Goal: Task Accomplishment & Management: Manage account settings

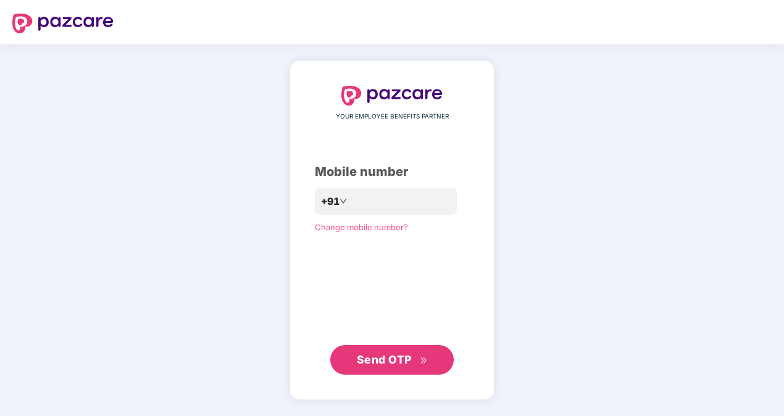
click at [402, 360] on span "Send OTP" at bounding box center [384, 359] width 55 height 13
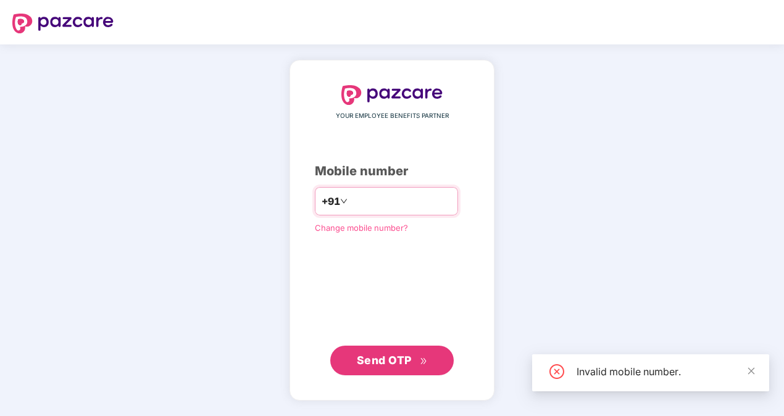
click at [368, 201] on input "*********" at bounding box center [400, 201] width 101 height 20
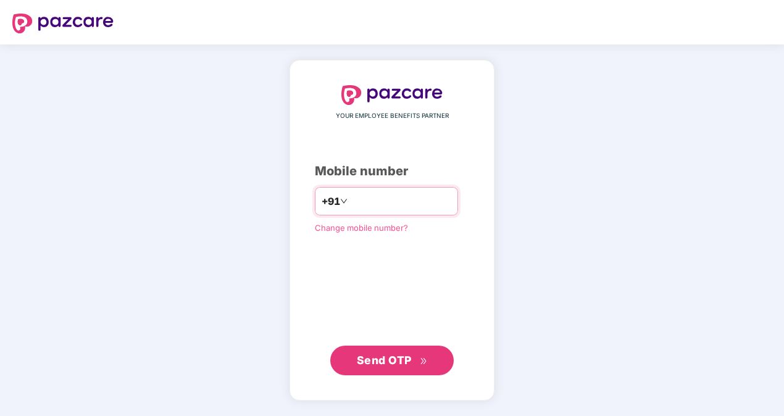
type input "**********"
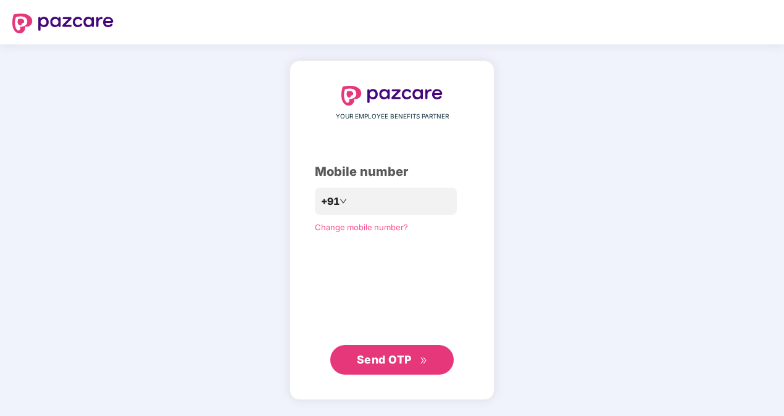
click at [378, 354] on span "Send OTP" at bounding box center [384, 359] width 55 height 13
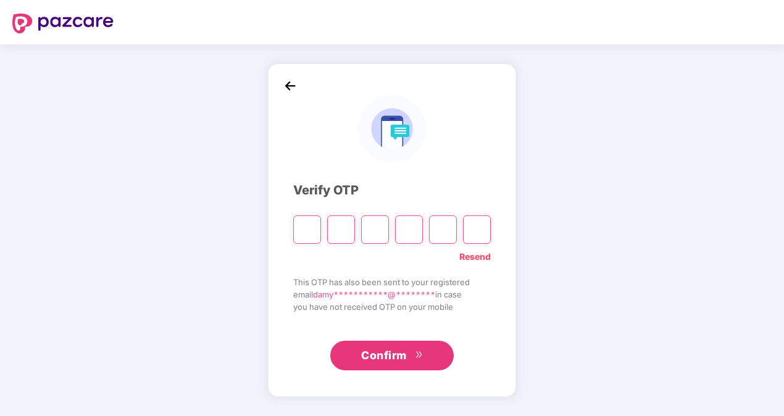
type input "*"
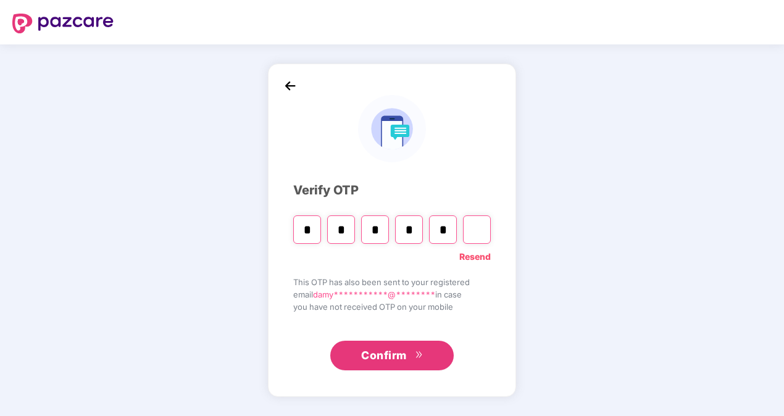
type input "*"
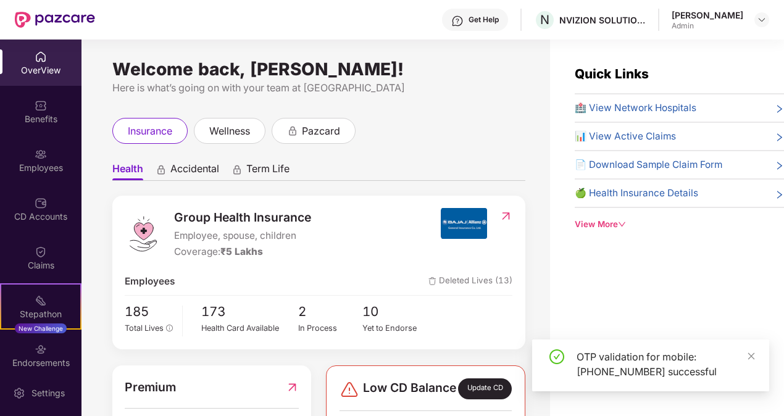
click at [521, 113] on div "Welcome back, Damyanti Patkar! Here is what’s going on with your team at Pazcar…" at bounding box center [315, 234] width 468 height 391
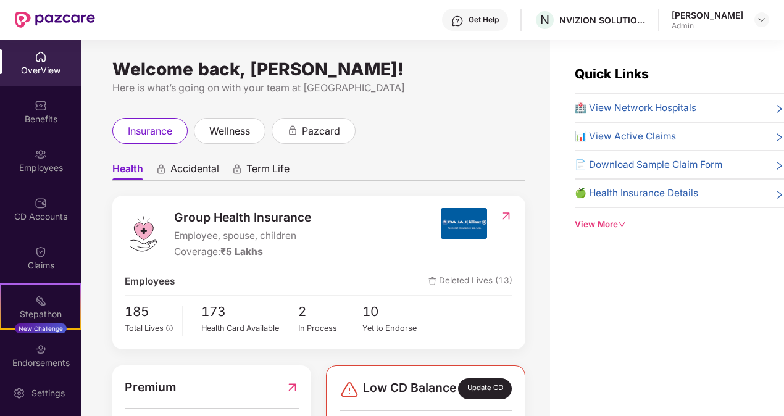
click at [521, 113] on div "Welcome back, Damyanti Patkar! Here is what’s going on with your team at Pazcar…" at bounding box center [315, 234] width 468 height 391
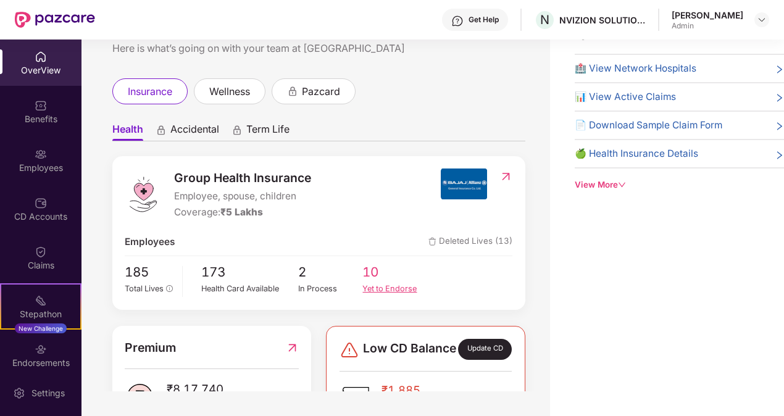
click at [389, 283] on div "Yet to Endorse" at bounding box center [394, 289] width 65 height 12
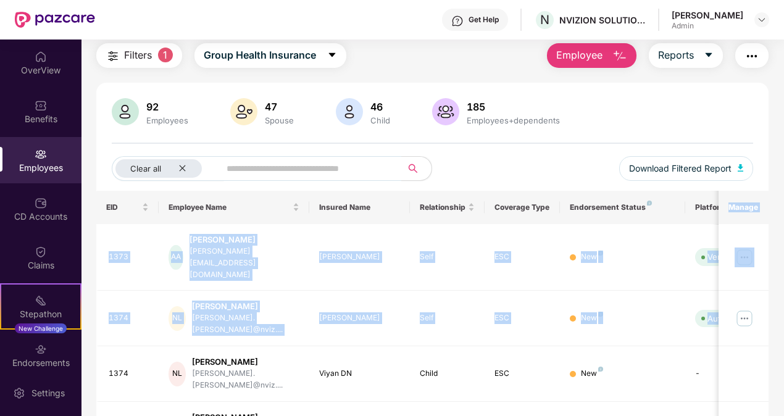
drag, startPoint x: 782, startPoint y: 220, endPoint x: 786, endPoint y: 299, distance: 79.1
click at [783, 299] on html "Get Help N NVIZION SOLUTIONS PRIVATE LIMITED Damyanti Patkar Admin OverView Ben…" at bounding box center [392, 208] width 784 height 416
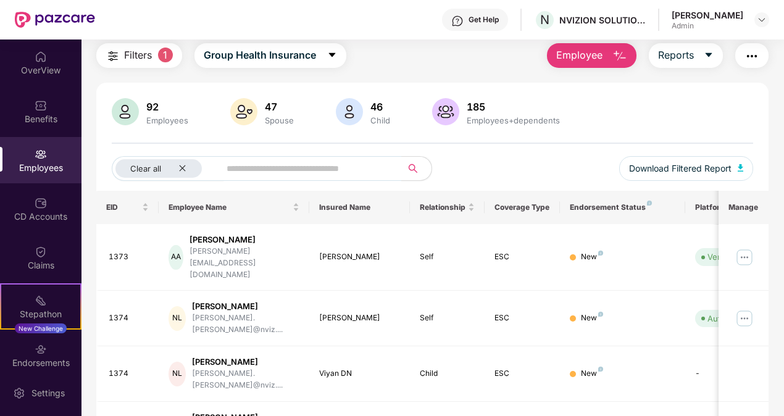
drag, startPoint x: 786, startPoint y: 299, endPoint x: 775, endPoint y: 128, distance: 171.9
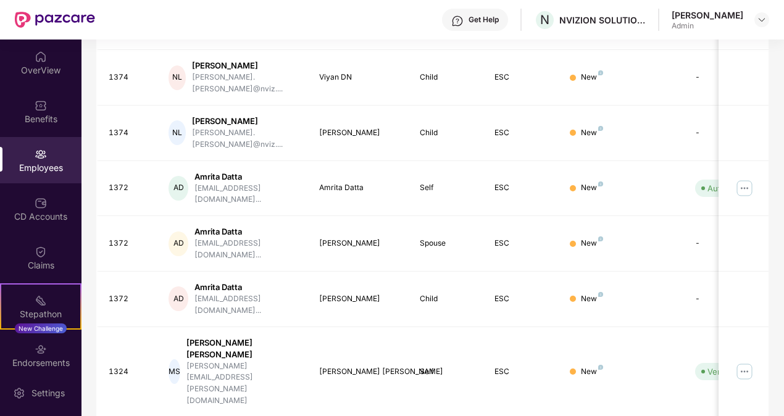
scroll to position [339, 0]
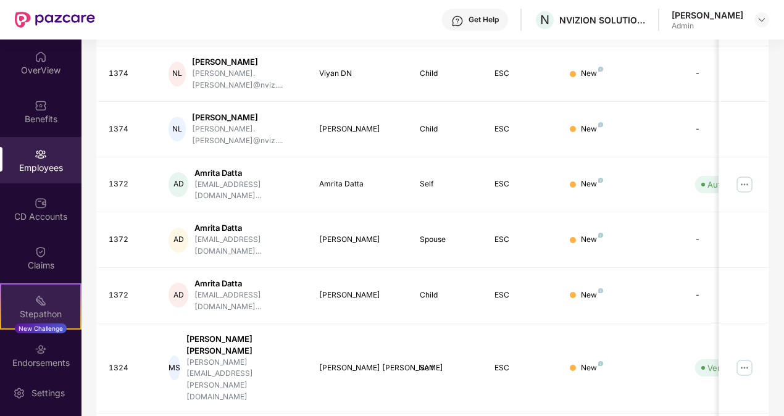
click at [22, 307] on div "Stepathon New Challenge" at bounding box center [40, 306] width 81 height 46
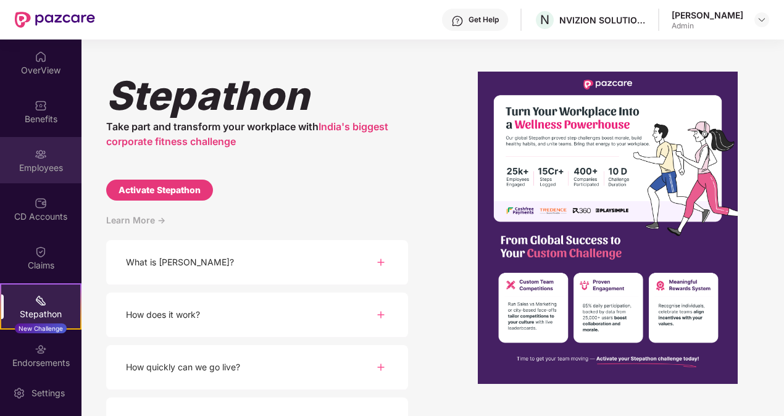
click at [30, 160] on div "Employees" at bounding box center [40, 160] width 81 height 46
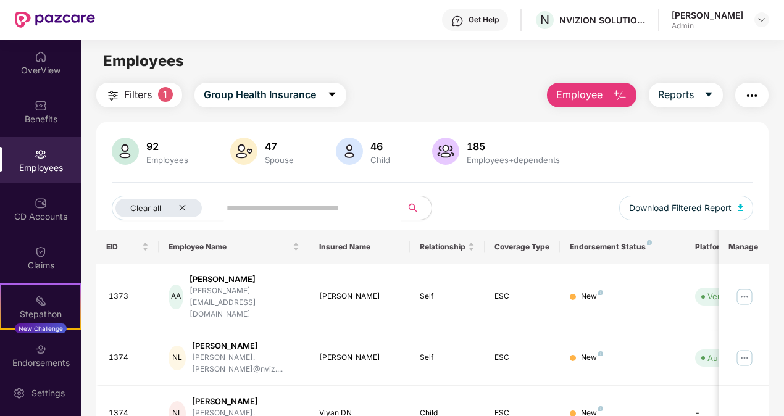
click at [221, 202] on span at bounding box center [307, 208] width 190 height 25
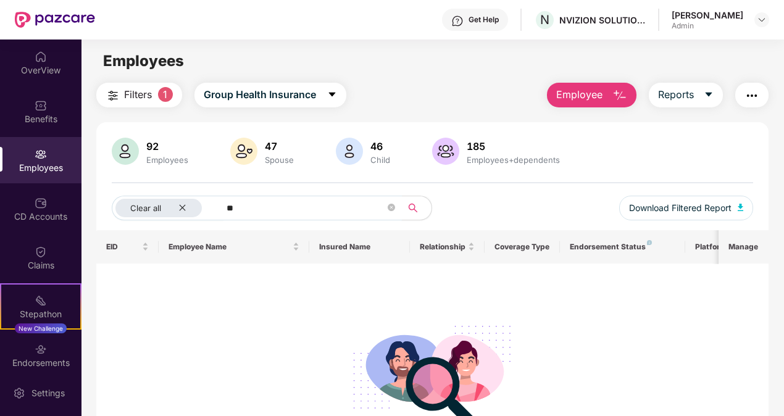
type input "*"
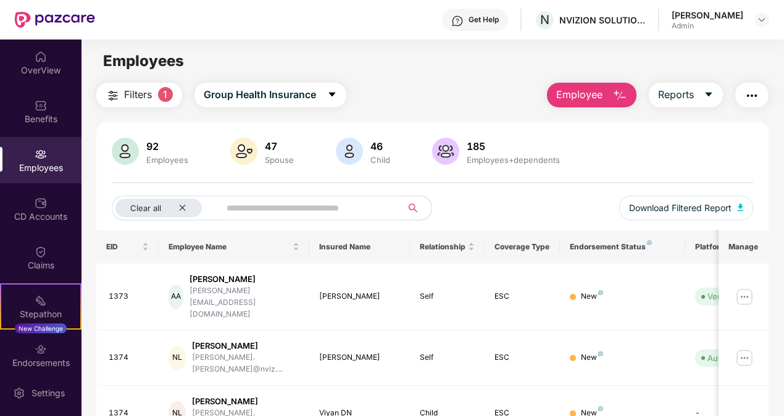
click at [129, 157] on img at bounding box center [125, 151] width 27 height 27
click at [593, 91] on span "Employee" at bounding box center [579, 94] width 46 height 15
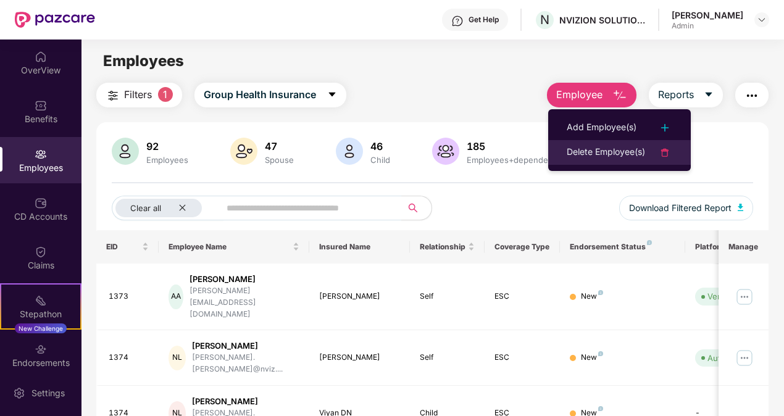
click at [605, 142] on li "Delete Employee(s)" at bounding box center [619, 152] width 143 height 25
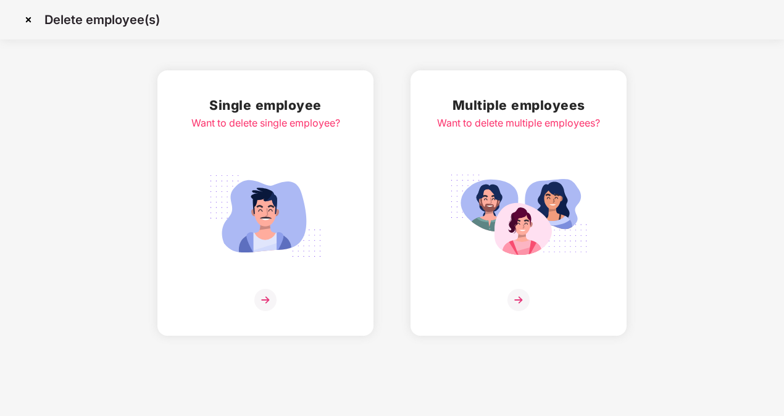
click at [27, 22] on img at bounding box center [29, 20] width 20 height 20
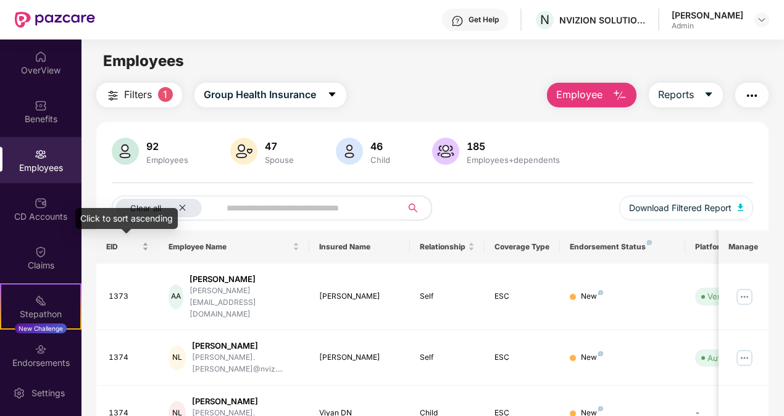
click at [143, 248] on div "EID" at bounding box center [127, 247] width 43 height 12
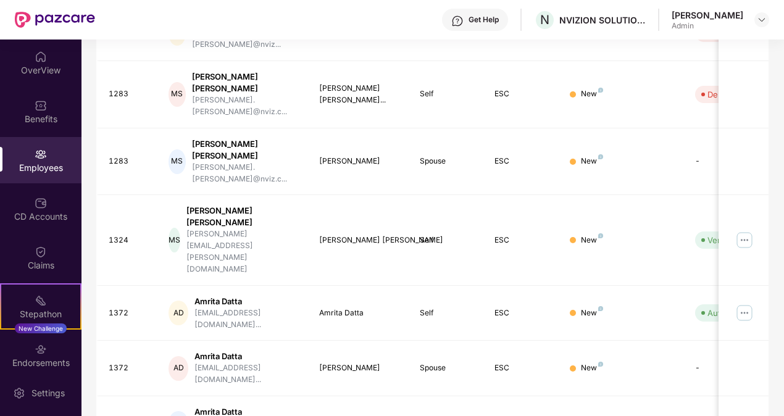
scroll to position [339, 0]
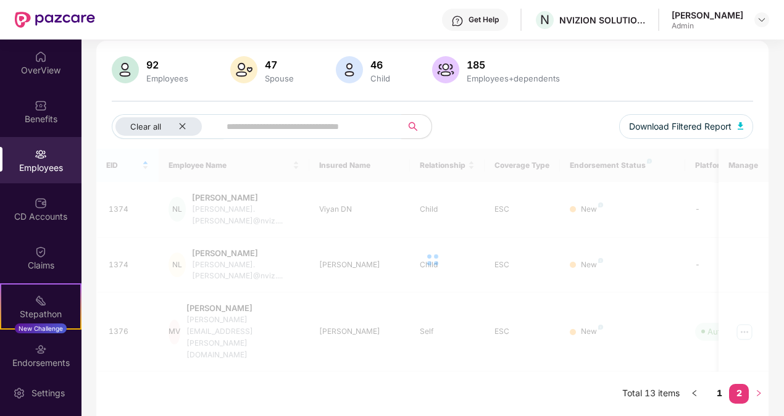
scroll to position [39, 0]
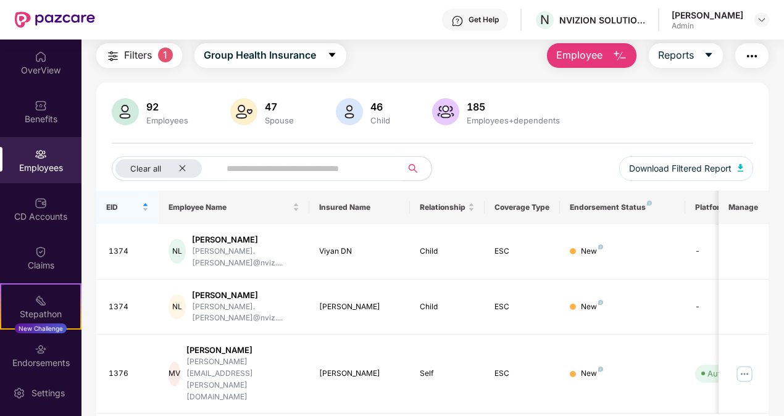
drag, startPoint x: 781, startPoint y: 133, endPoint x: 781, endPoint y: 149, distance: 16.0
click at [781, 149] on div "Filters 1 Group Health Insurance Employee Reports 92 Employees 47 Spouse 46 Chi…" at bounding box center [432, 250] width 702 height 415
click at [121, 107] on img at bounding box center [125, 111] width 27 height 27
click at [44, 169] on div "Employees" at bounding box center [40, 168] width 81 height 12
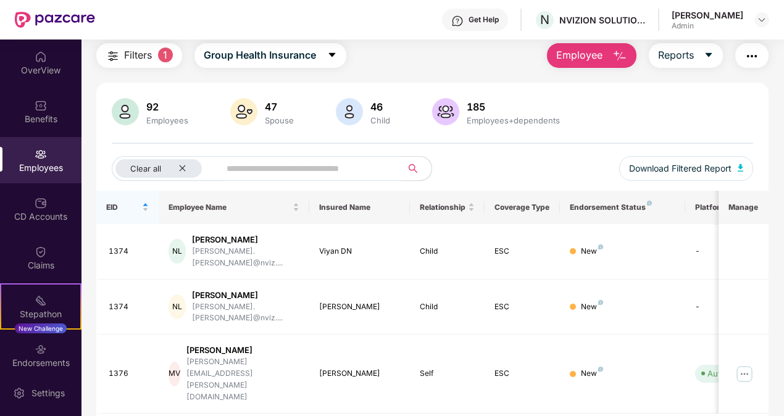
click at [450, 114] on img at bounding box center [445, 111] width 27 height 27
click at [31, 57] on div "OverView" at bounding box center [40, 62] width 81 height 46
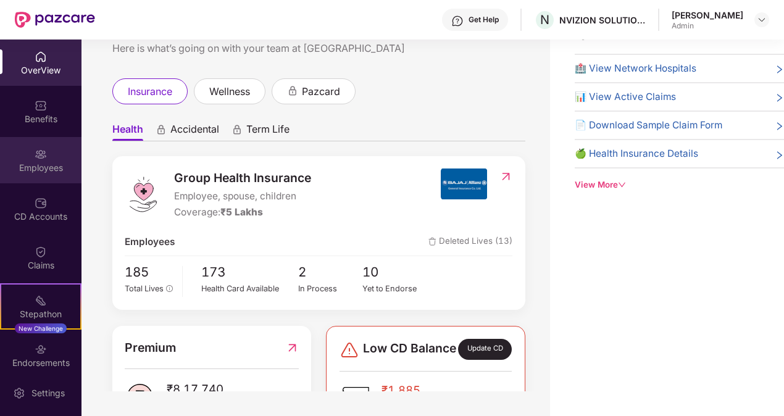
click at [37, 149] on img at bounding box center [41, 154] width 12 height 12
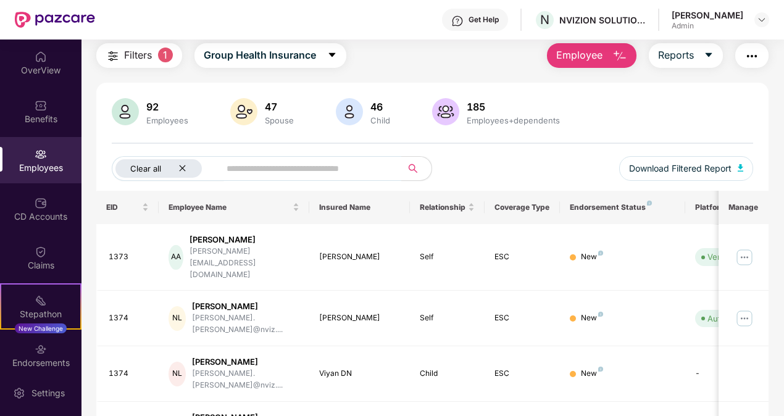
click at [184, 167] on icon "close" at bounding box center [182, 168] width 8 height 8
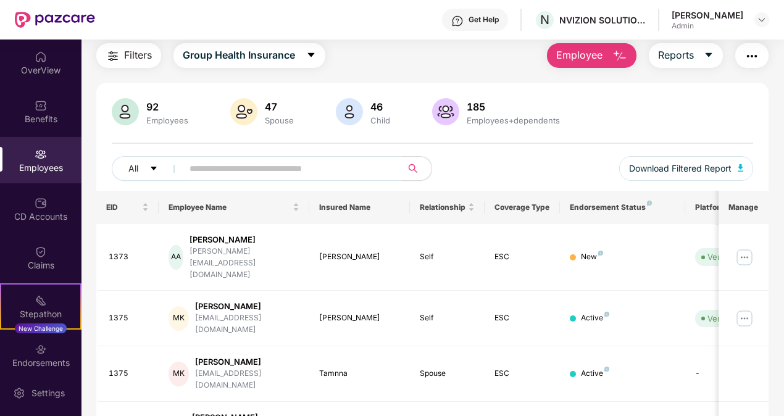
click at [205, 165] on input "text" at bounding box center [287, 168] width 196 height 19
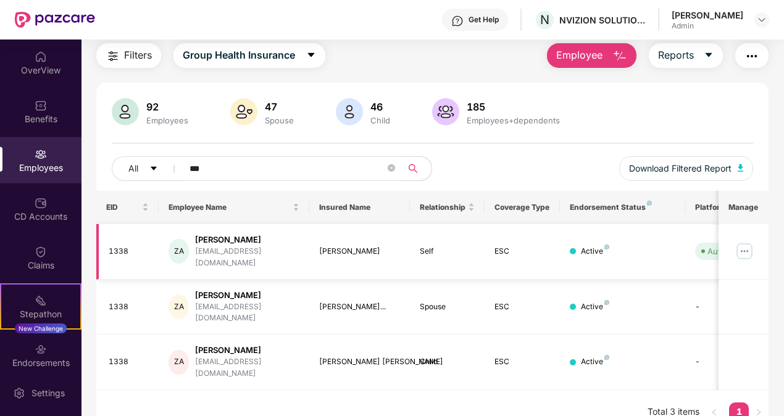
type input "***"
click at [744, 249] on img at bounding box center [744, 251] width 20 height 20
click at [573, 167] on div "All *** Download Filtered Report" at bounding box center [433, 173] width 642 height 35
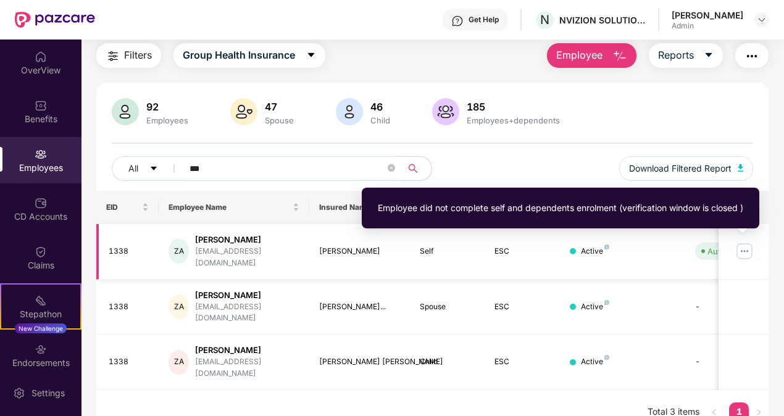
click at [706, 247] on span "Auto Verified" at bounding box center [729, 250] width 68 height 17
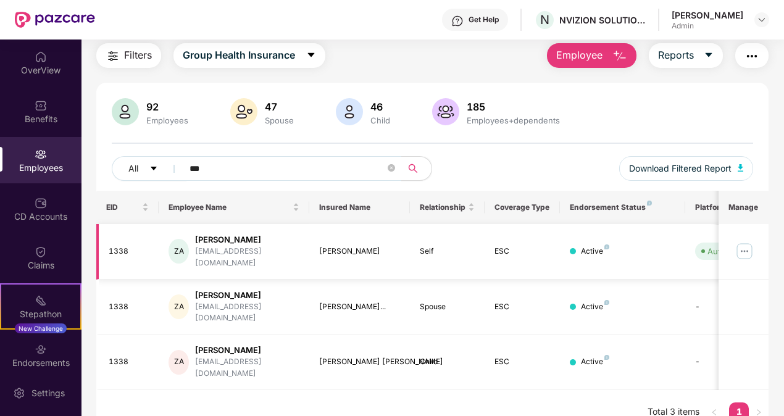
click at [210, 239] on div "[PERSON_NAME]" at bounding box center [247, 240] width 104 height 12
click at [576, 53] on span "Employee" at bounding box center [579, 55] width 46 height 15
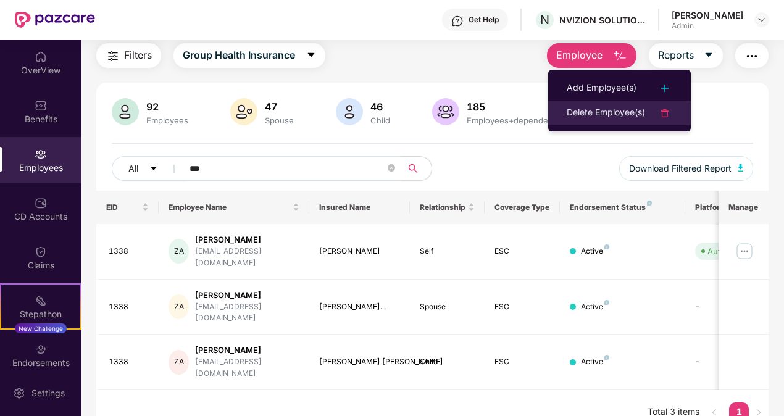
click at [586, 102] on li "Delete Employee(s)" at bounding box center [619, 113] width 143 height 25
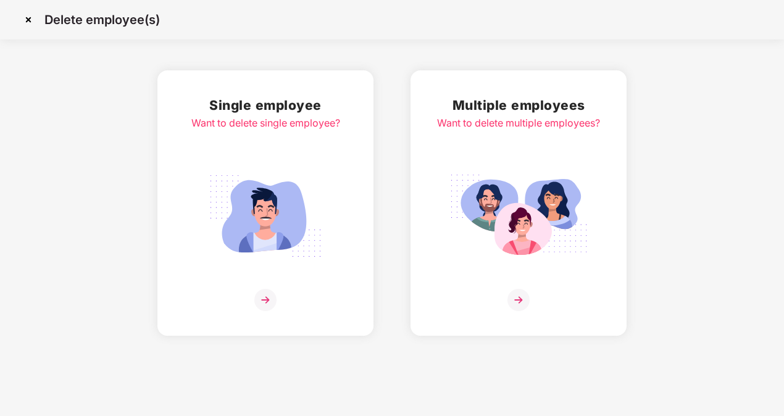
click at [268, 292] on img at bounding box center [265, 300] width 22 height 22
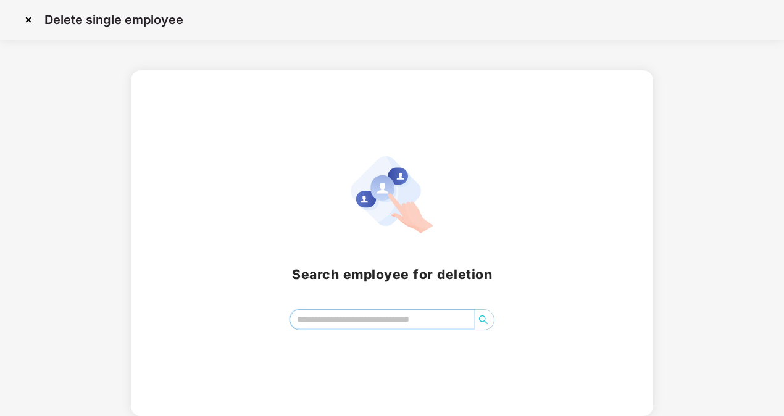
click at [333, 322] on input "search" at bounding box center [382, 319] width 184 height 19
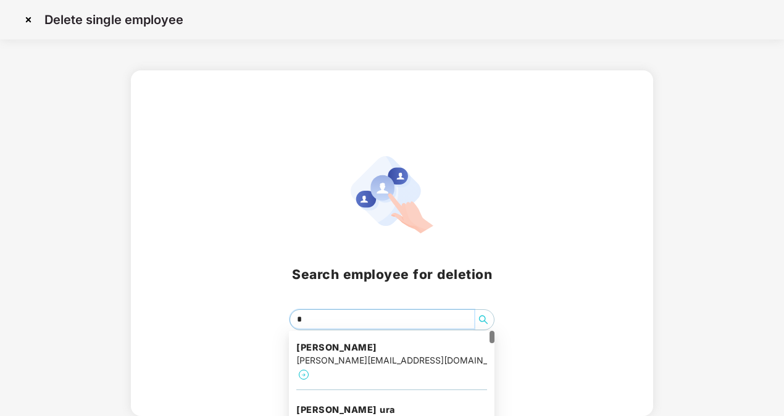
type input "**"
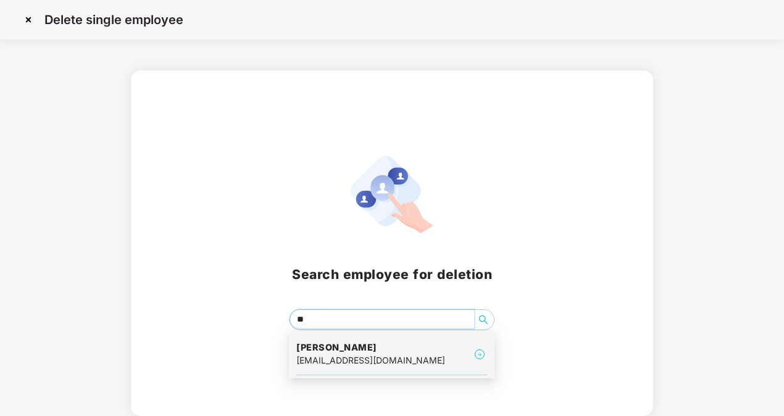
click at [360, 349] on h4 "[PERSON_NAME]" at bounding box center [370, 347] width 149 height 12
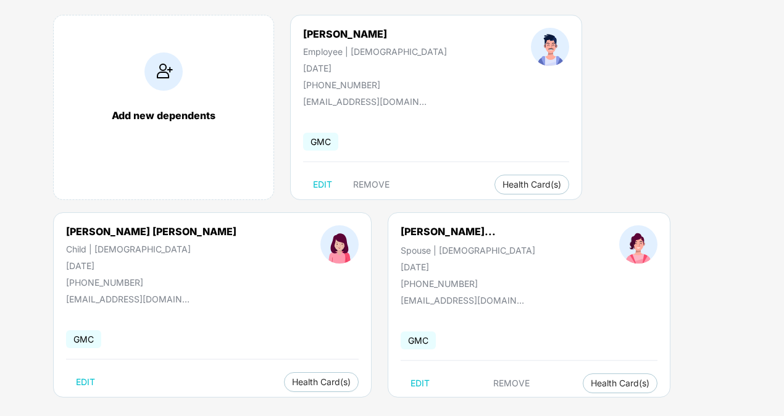
scroll to position [111, 0]
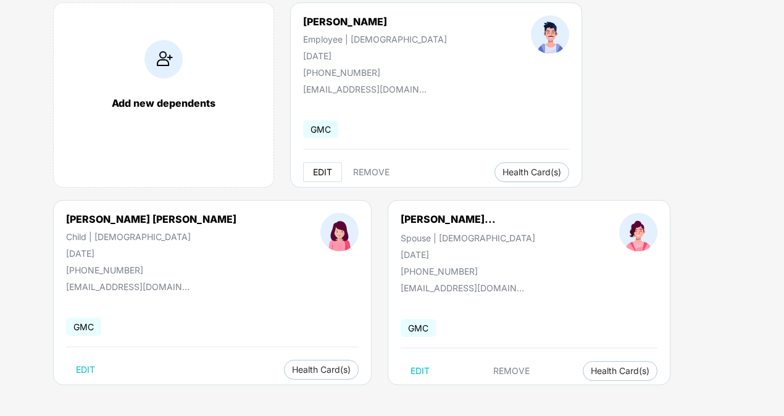
click at [323, 164] on button "EDIT" at bounding box center [322, 172] width 39 height 20
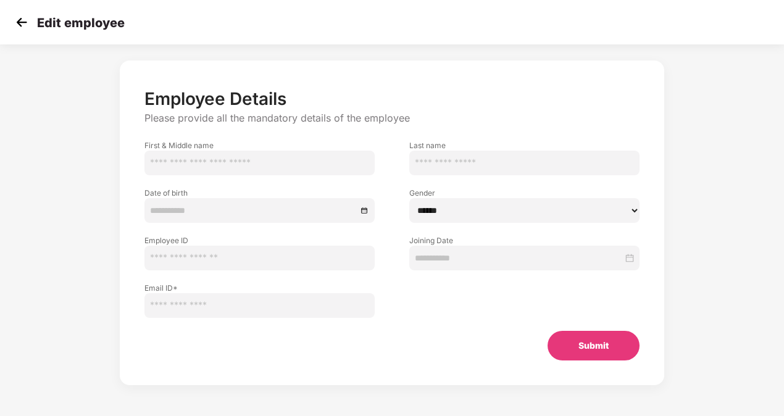
type input "******"
type input "**********"
select select "****"
type input "****"
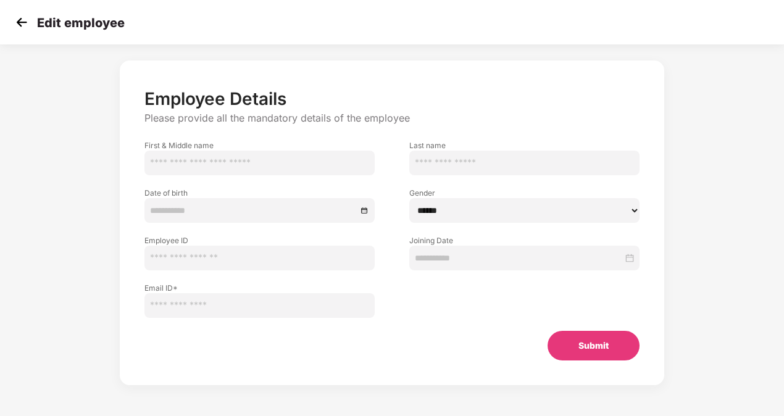
type input "**********"
click at [17, 22] on img at bounding box center [21, 22] width 19 height 19
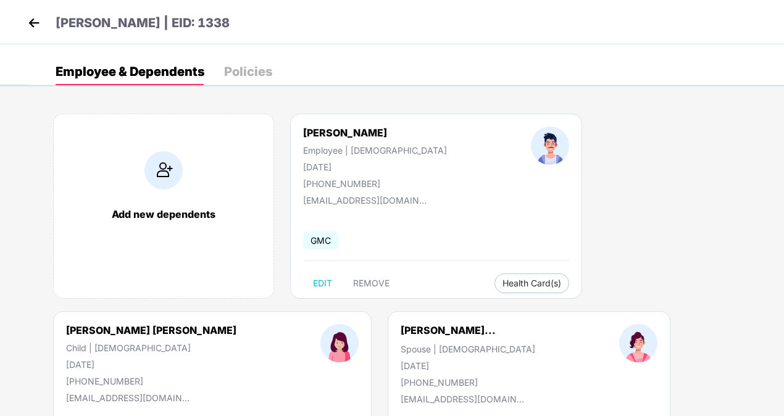
click at [238, 84] on div "Policies" at bounding box center [248, 71] width 48 height 27
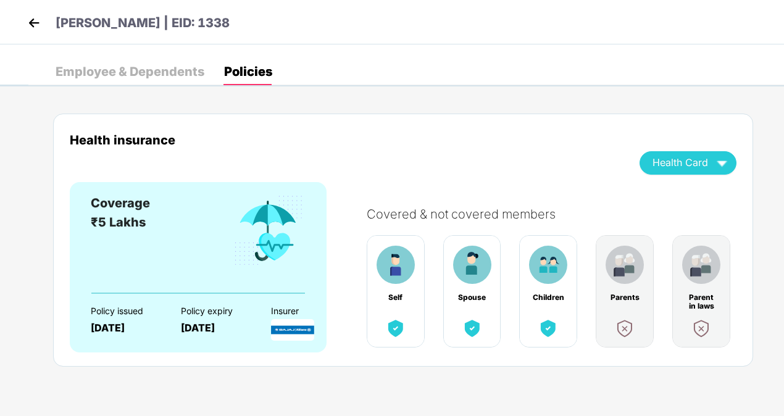
click at [148, 69] on div "Employee & Dependents" at bounding box center [130, 71] width 149 height 12
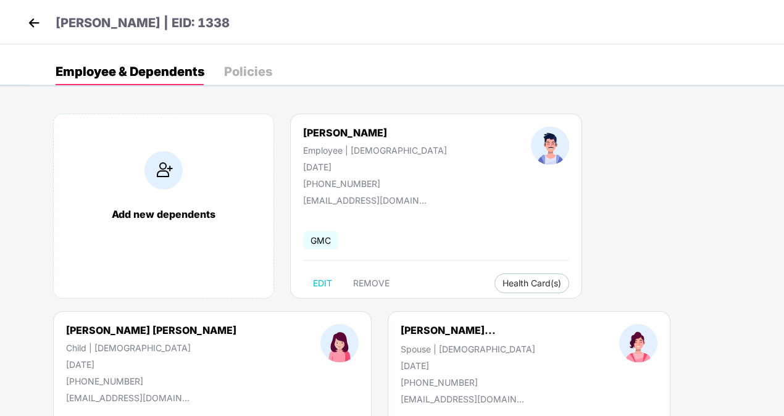
click at [28, 30] on img at bounding box center [34, 23] width 19 height 19
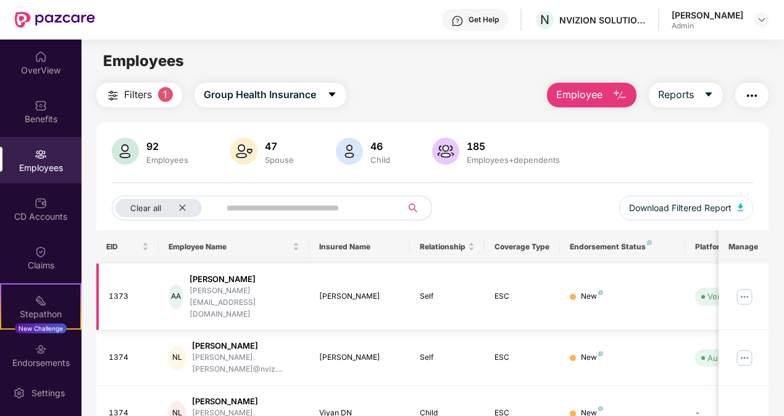
click at [742, 287] on img at bounding box center [744, 297] width 20 height 20
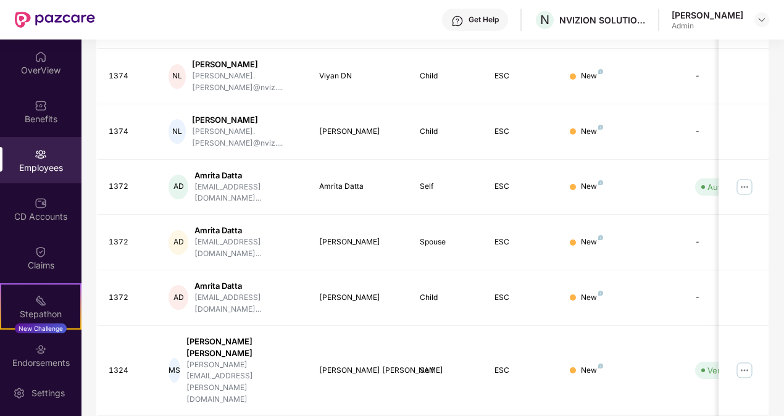
scroll to position [339, 0]
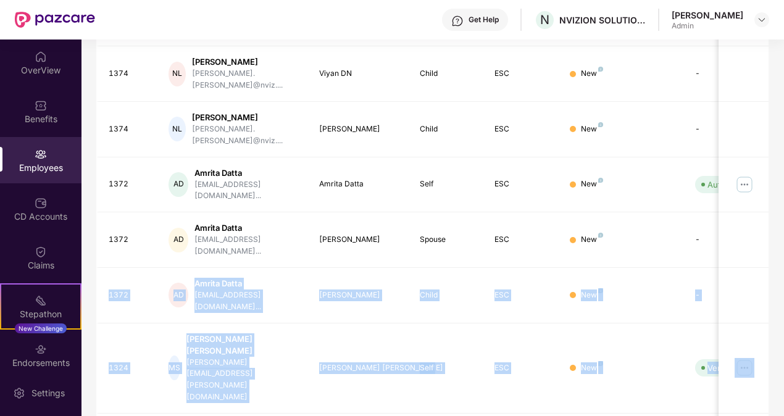
drag, startPoint x: 782, startPoint y: 349, endPoint x: 782, endPoint y: 178, distance: 171.5
click at [782, 178] on div "OverView Benefits Employees CD Accounts Claims Stepathon New Challenge Endorsem…" at bounding box center [392, 227] width 784 height 376
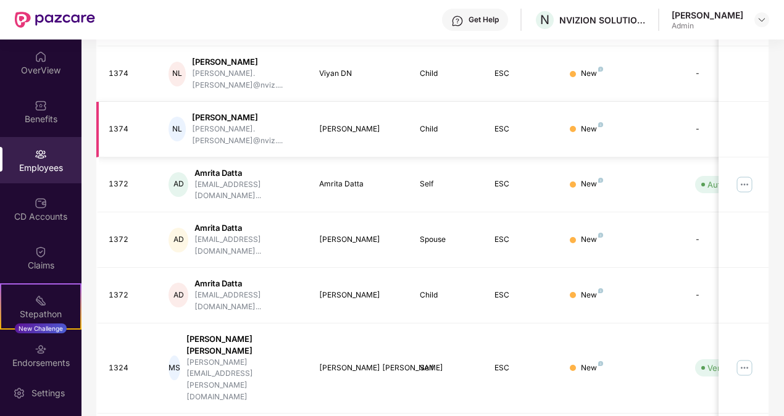
click at [678, 102] on td "New" at bounding box center [622, 130] width 125 height 56
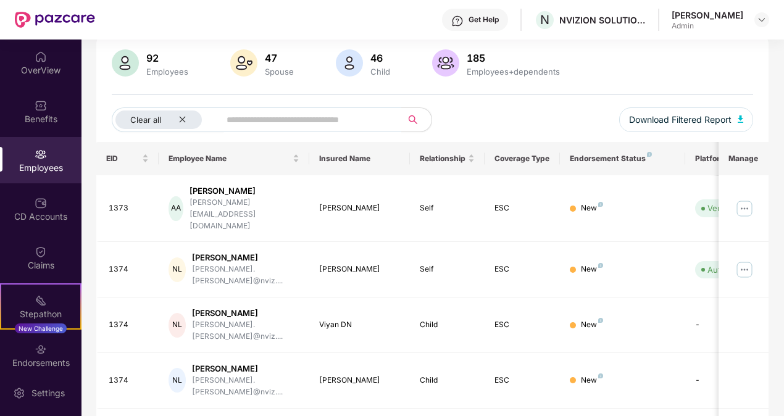
scroll to position [0, 0]
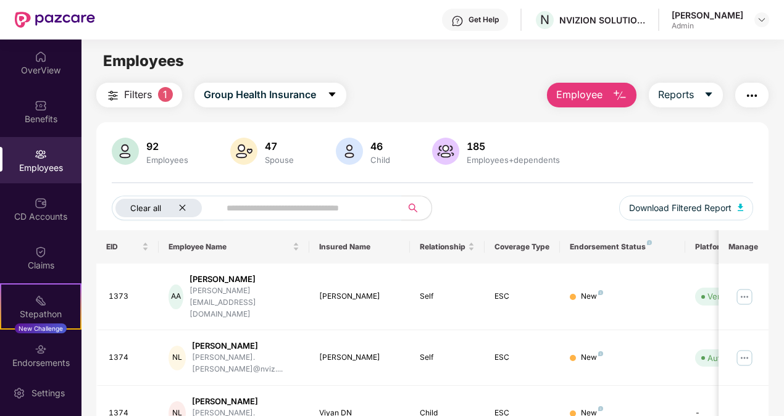
click at [182, 204] on icon "close" at bounding box center [182, 208] width 8 height 8
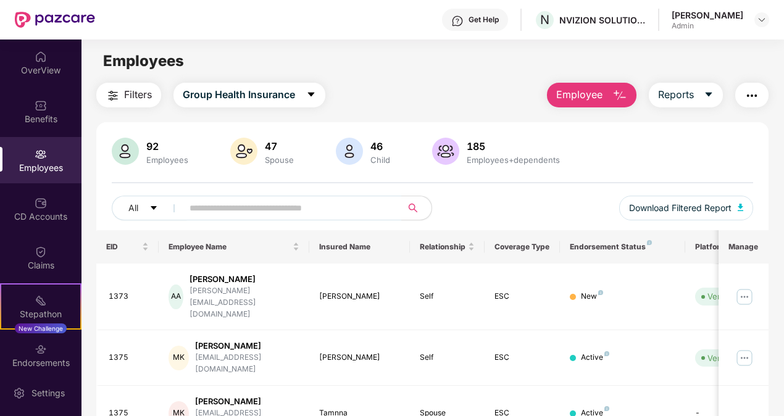
click at [142, 152] on div "92 Employees" at bounding box center [167, 152] width 52 height 26
click at [246, 205] on input "text" at bounding box center [287, 208] width 196 height 19
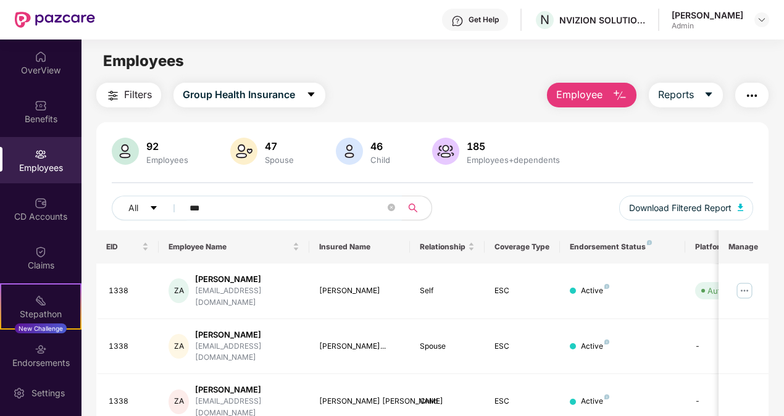
type input "******"
click at [745, 281] on img at bounding box center [744, 291] width 20 height 20
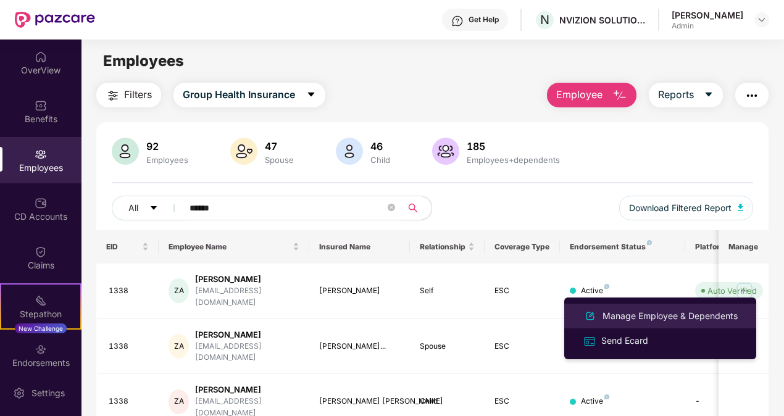
click at [675, 318] on div "Manage Employee & Dependents" at bounding box center [670, 316] width 140 height 14
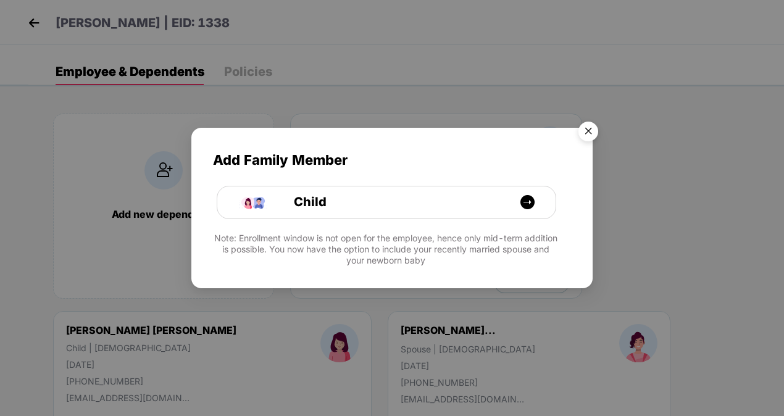
click at [587, 130] on img "Close" at bounding box center [588, 133] width 35 height 35
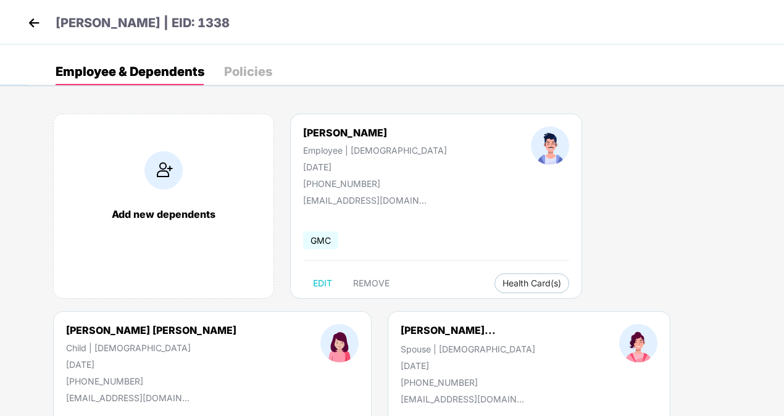
click at [562, 297] on div "Add new dependents [PERSON_NAME] Employee | [DEMOGRAPHIC_DATA] [DATE] [PHONE_NU…" at bounding box center [405, 311] width 755 height 432
click at [366, 278] on span "REMOVE" at bounding box center [371, 283] width 36 height 10
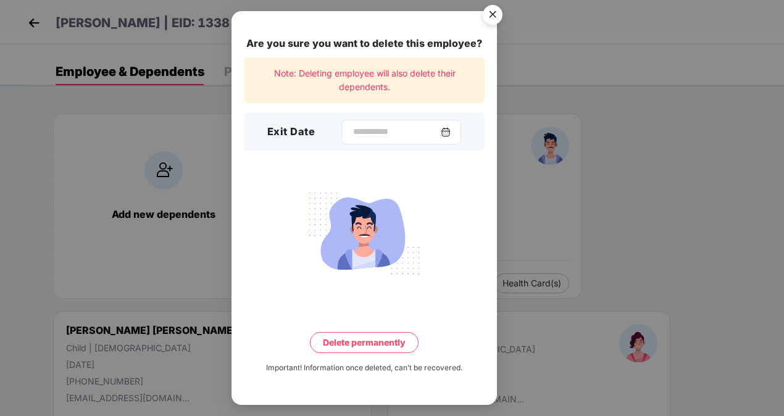
click at [450, 135] on img at bounding box center [446, 132] width 10 height 10
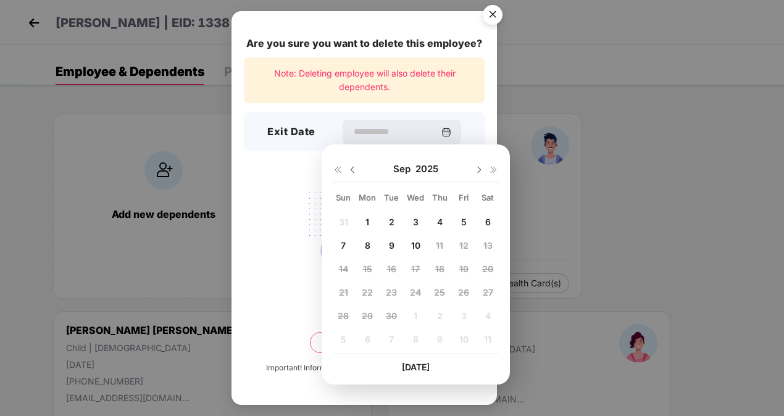
click at [460, 220] on div "5" at bounding box center [463, 221] width 19 height 19
type input "**********"
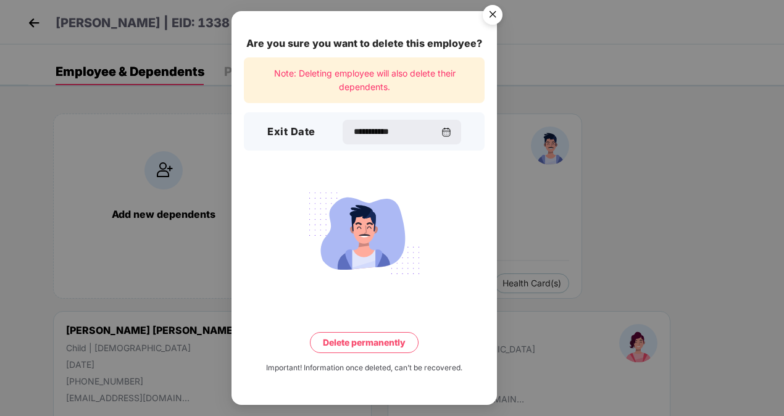
click at [386, 339] on button "Delete permanently" at bounding box center [364, 342] width 109 height 21
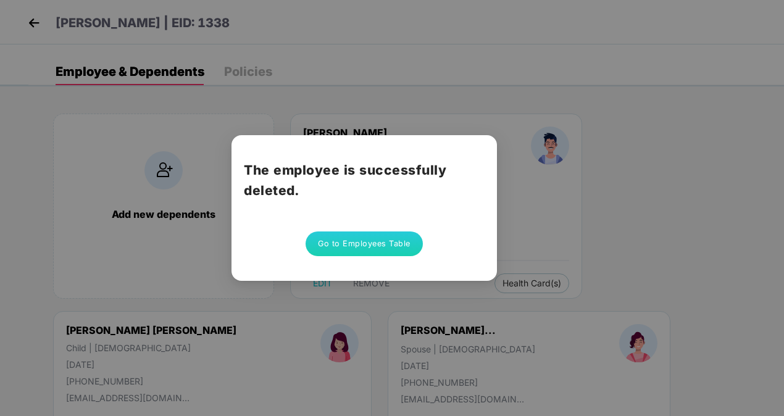
click at [390, 254] on button "Go to Employees Table" at bounding box center [363, 243] width 117 height 25
